Goal: Register for event/course

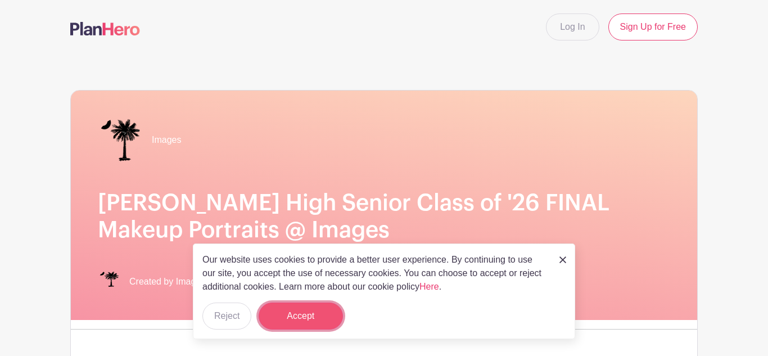
click at [304, 308] on button "Accept" at bounding box center [301, 316] width 84 height 27
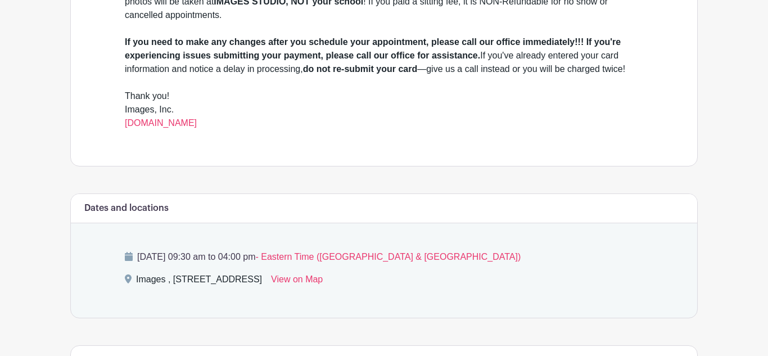
scroll to position [427, 0]
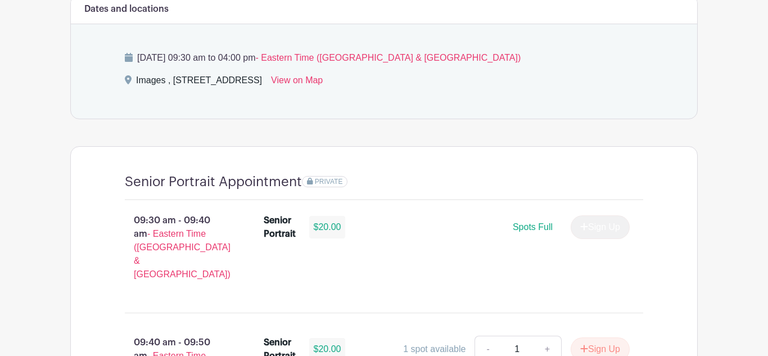
scroll to position [630, 0]
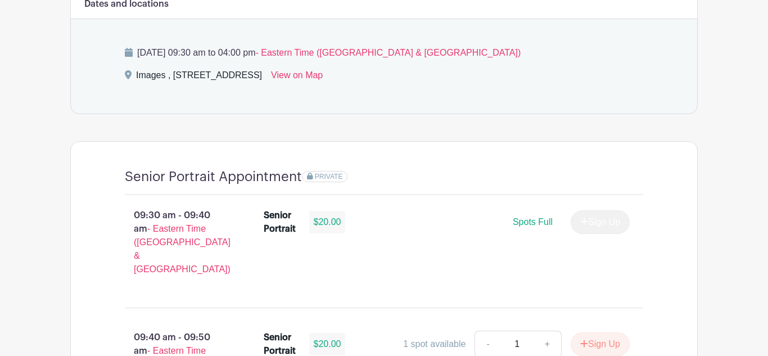
click at [450, 185] on div "PRIVATE" at bounding box center [472, 177] width 341 height 16
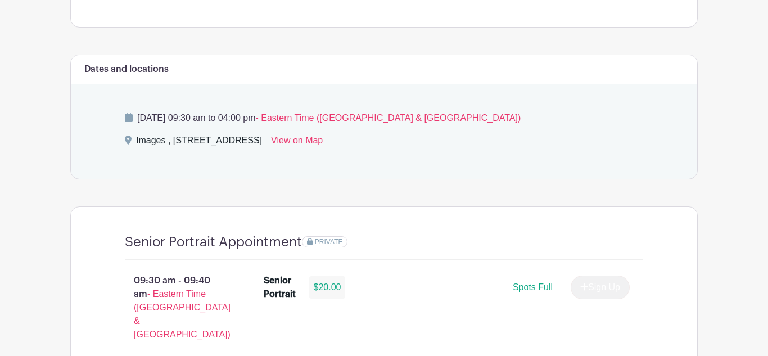
scroll to position [562, 0]
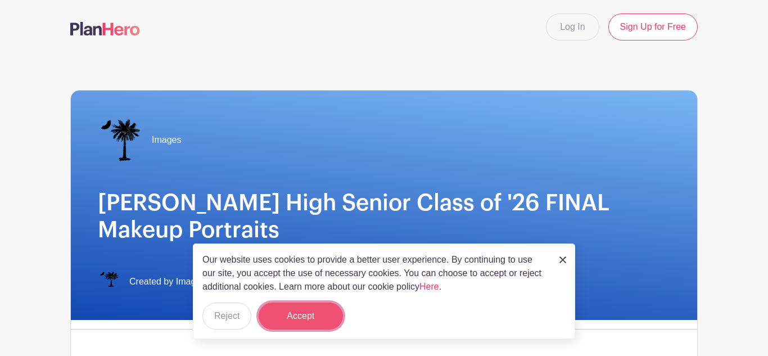
click at [309, 323] on button "Accept" at bounding box center [301, 316] width 84 height 27
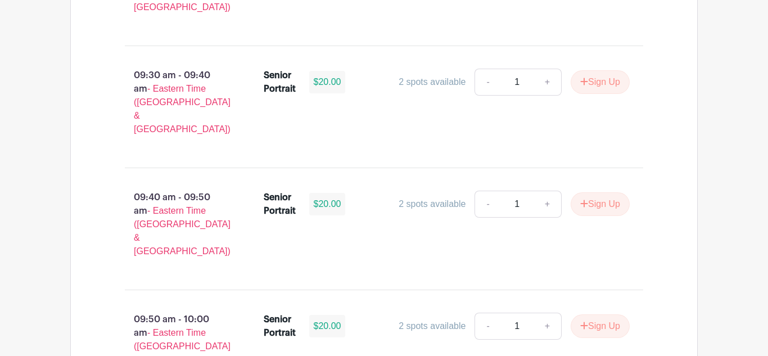
scroll to position [1147, 0]
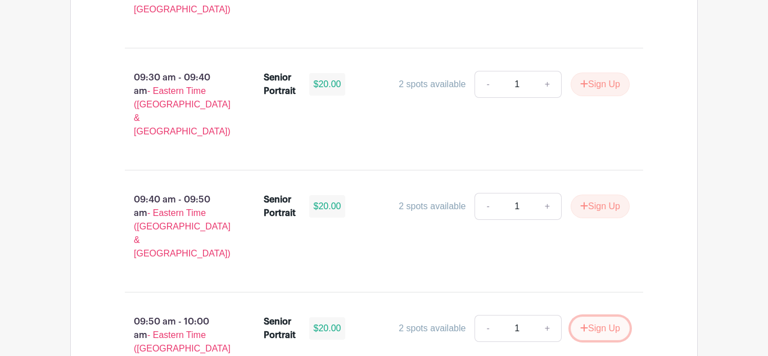
click at [582, 317] on button "Sign Up" at bounding box center [600, 329] width 59 height 24
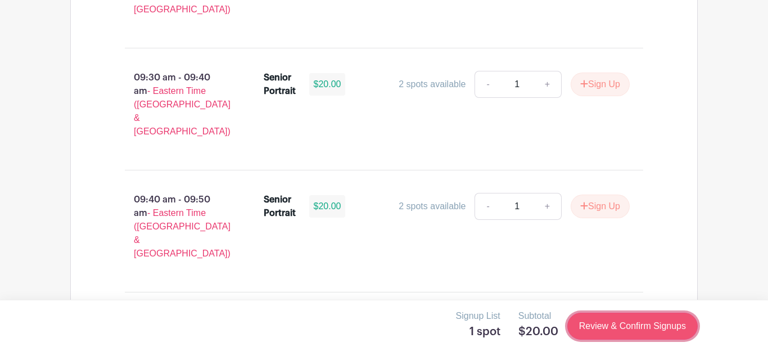
click at [651, 330] on link "Review & Confirm Signups" at bounding box center [633, 326] width 130 height 27
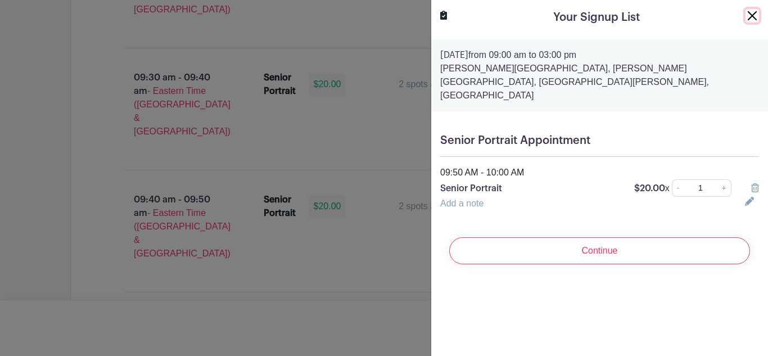
click at [752, 16] on button "Close" at bounding box center [752, 15] width 13 height 13
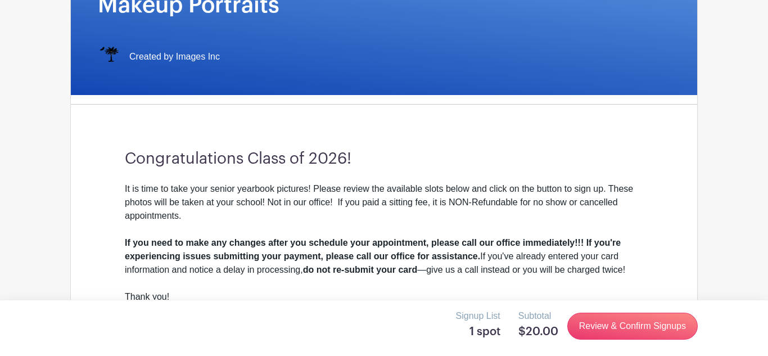
scroll to position [247, 0]
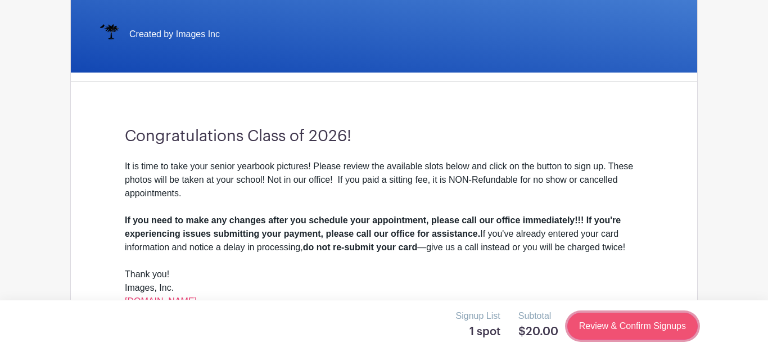
click at [599, 323] on link "Review & Confirm Signups" at bounding box center [633, 326] width 130 height 27
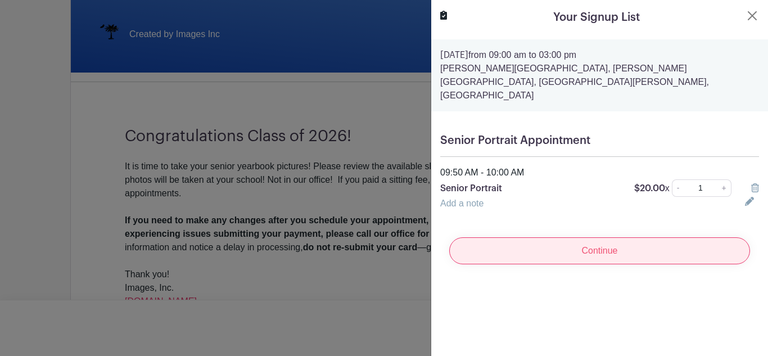
click at [621, 246] on input "Continue" at bounding box center [599, 250] width 301 height 27
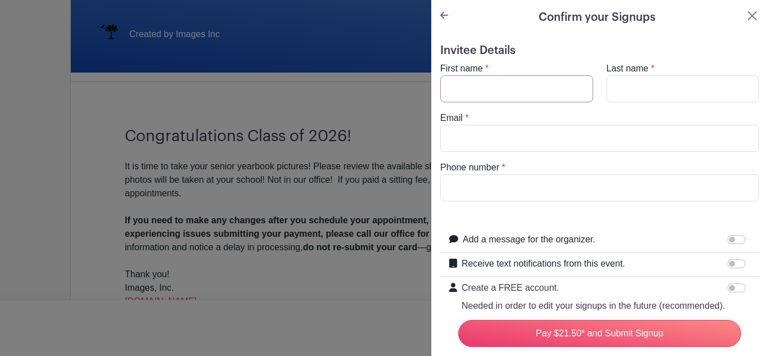
click at [537, 88] on input "First name" at bounding box center [516, 88] width 153 height 27
type input "yasmin"
type input "de souza"
type input "ygomesdesouza110@gmail.com"
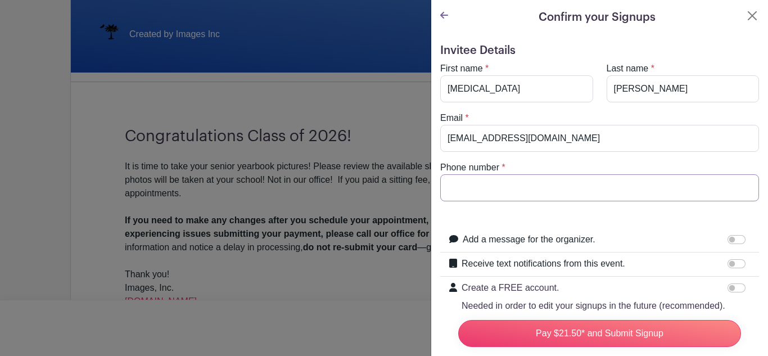
type input "8643864620"
click at [738, 239] on input "Add a message for the organizer." at bounding box center [737, 239] width 18 height 9
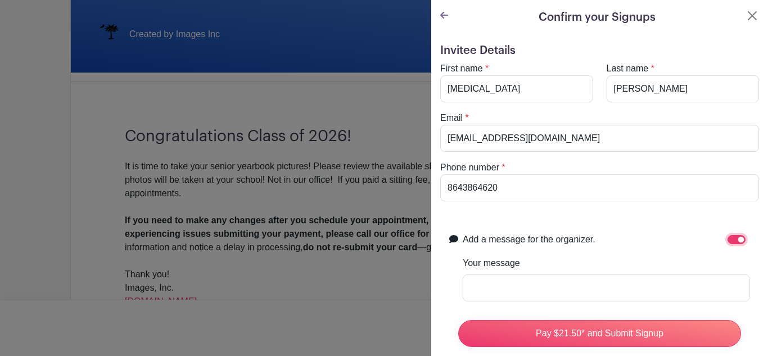
click at [736, 239] on input "Add a message for the organizer." at bounding box center [737, 239] width 18 height 9
checkbox input "false"
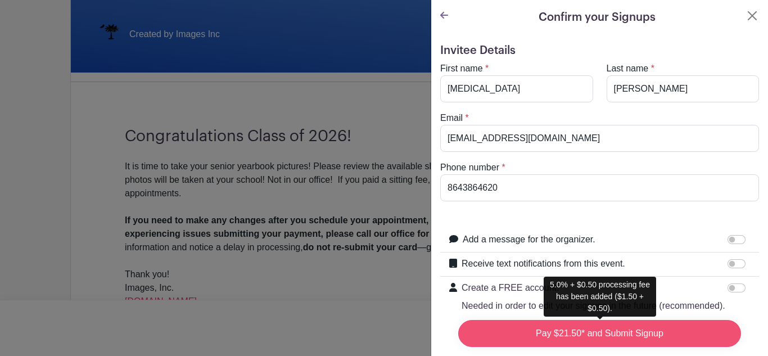
click at [640, 334] on input "Pay $21.50* and Submit Signup" at bounding box center [599, 333] width 283 height 27
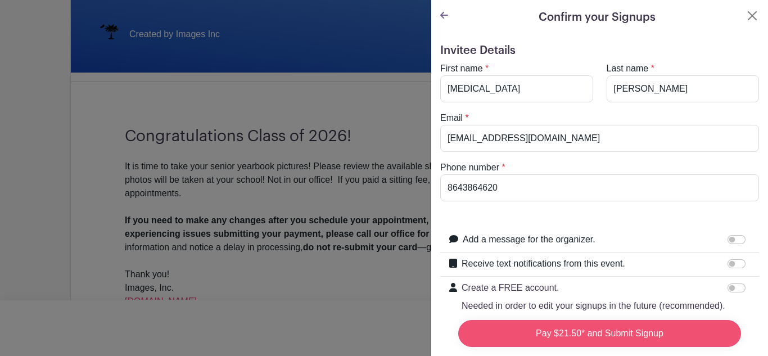
scroll to position [125, 0]
